Goal: Find specific fact: Find specific fact

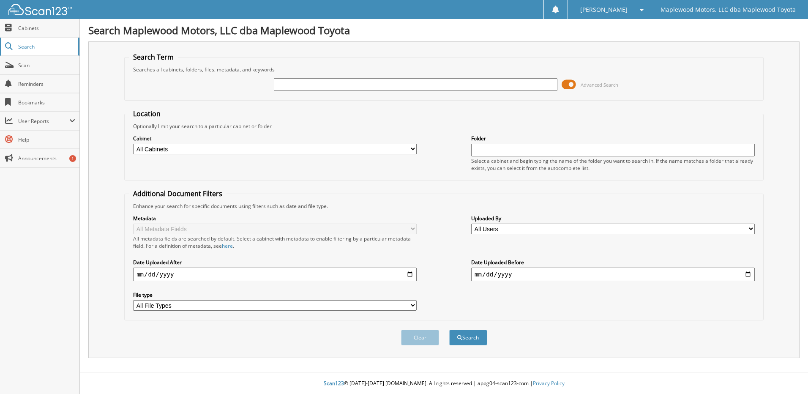
click at [25, 46] on span "Search" at bounding box center [46, 46] width 56 height 7
click at [321, 86] on input "text" at bounding box center [416, 84] width 284 height 13
type input "[US_VEHICLE_IDENTIFICATION_NUMBER]"
click at [465, 339] on button "Search" at bounding box center [468, 338] width 38 height 16
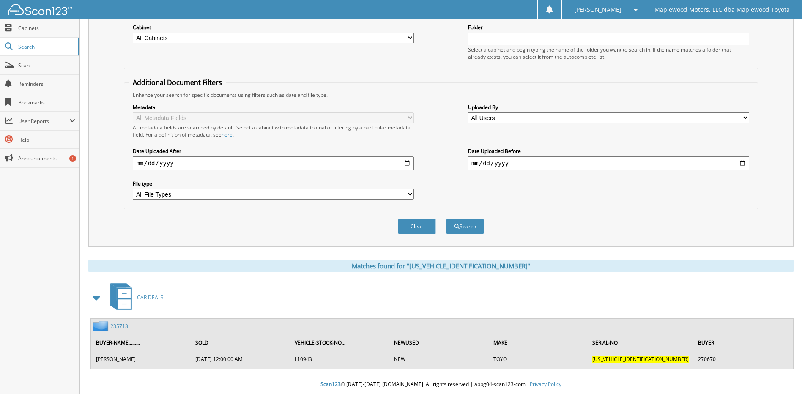
scroll to position [112, 0]
